Goal: Task Accomplishment & Management: Complete application form

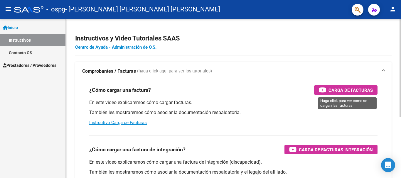
click at [339, 91] on span "Carga de Facturas" at bounding box center [350, 90] width 44 height 7
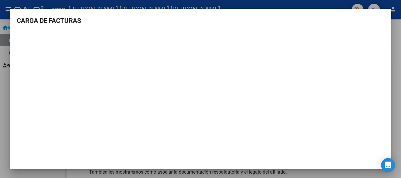
click at [23, 23] on h3 "CARGA DE FACTURAS" at bounding box center [200, 21] width 367 height 10
click at [392, 57] on div at bounding box center [200, 89] width 401 height 178
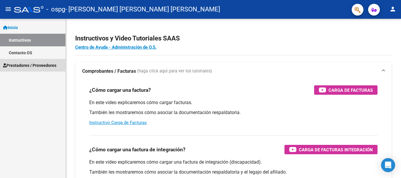
click at [24, 67] on span "Prestadores / Proveedores" at bounding box center [29, 65] width 53 height 6
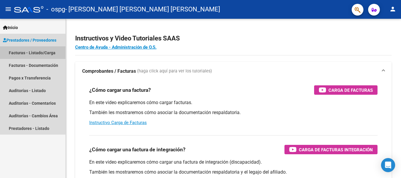
click at [42, 54] on link "Facturas - Listado/Carga" at bounding box center [32, 52] width 65 height 13
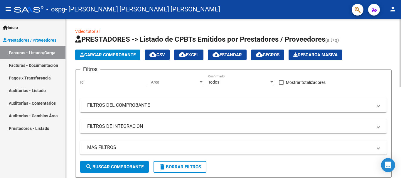
click at [119, 56] on span "Cargar Comprobante" at bounding box center [108, 54] width 56 height 5
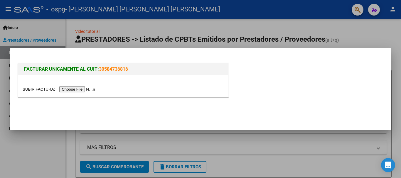
click at [88, 89] on input "file" at bounding box center [60, 89] width 74 height 6
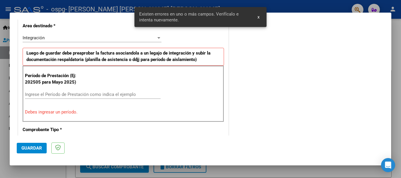
scroll to position [146, 0]
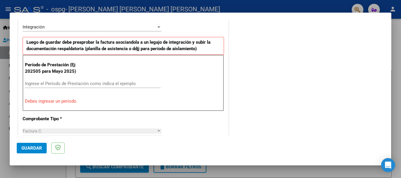
click at [68, 82] on input "Ingrese el Período de Prestación como indica el ejemplo" at bounding box center [93, 83] width 136 height 5
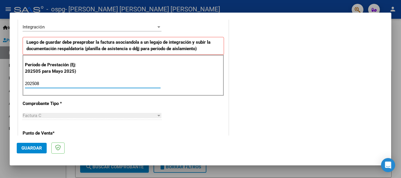
type input "202508"
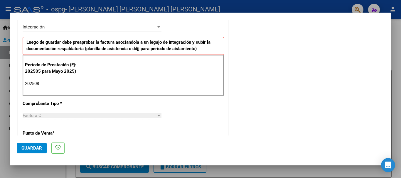
click at [44, 117] on div "Factura C" at bounding box center [89, 115] width 133 height 5
click at [38, 148] on span "Guardar" at bounding box center [31, 147] width 21 height 5
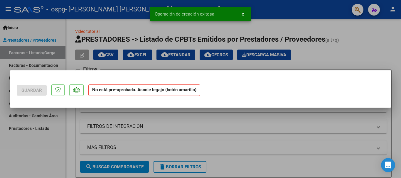
scroll to position [0, 0]
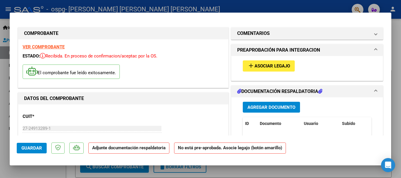
click at [283, 67] on span "Asociar Legajo" at bounding box center [271, 66] width 35 height 5
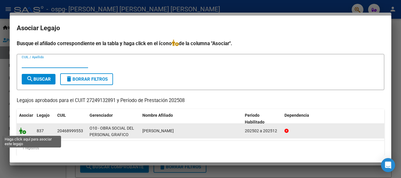
click at [21, 132] on icon at bounding box center [22, 131] width 7 height 6
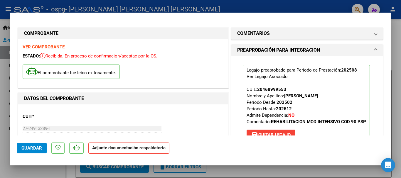
click at [219, 79] on div "El comprobante fue leído exitosamente." at bounding box center [123, 73] width 201 height 22
drag, startPoint x: 385, startPoint y: 81, endPoint x: 387, endPoint y: 62, distance: 19.2
click at [384, 69] on mat-dialog-content "COMPROBANTE VER COMPROBANTE ESTADO: Recibida. En proceso de confirmacion/acepta…" at bounding box center [200, 78] width 381 height 116
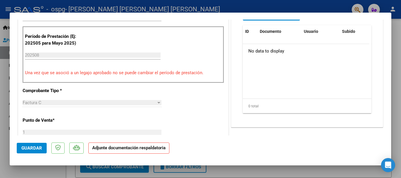
scroll to position [123, 0]
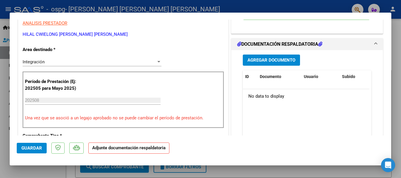
click at [287, 63] on span "Agregar Documento" at bounding box center [271, 60] width 48 height 5
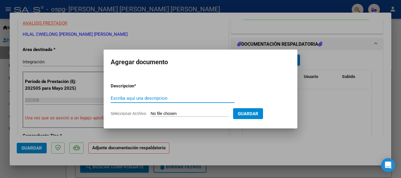
click at [211, 112] on input "Seleccionar Archivo" at bounding box center [189, 114] width 78 height 6
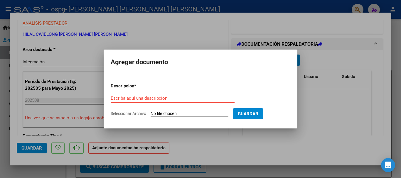
type input "C:\fakepath\[PERSON_NAME].pdf"
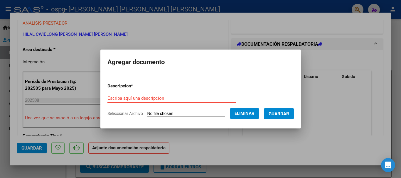
click at [191, 99] on input "Escriba aquí una descripcion" at bounding box center [171, 98] width 128 height 5
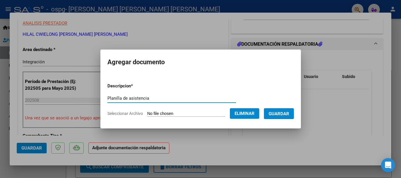
type input "Planilla de asistencia"
click at [278, 112] on span "Guardar" at bounding box center [278, 113] width 21 height 5
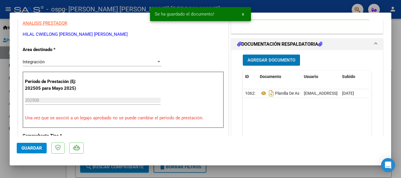
click at [276, 63] on button "Agregar Documento" at bounding box center [271, 60] width 57 height 11
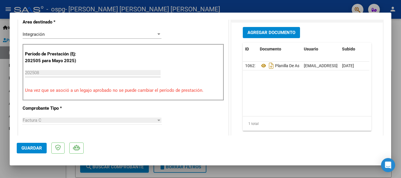
scroll to position [152, 0]
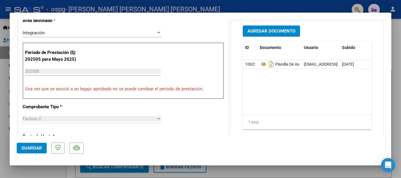
click at [22, 151] on button "Guardar" at bounding box center [32, 148] width 30 height 11
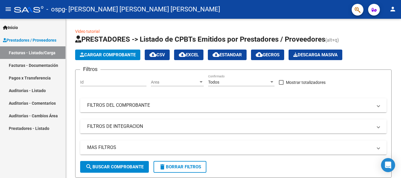
click at [35, 63] on link "Facturas - Documentación" at bounding box center [32, 65] width 65 height 13
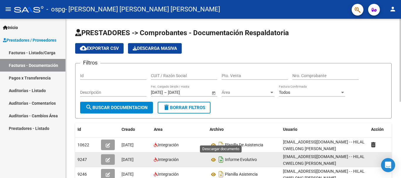
click at [221, 161] on icon "Descargar documento" at bounding box center [221, 159] width 8 height 9
click at [42, 52] on link "Facturas - Listado/Carga" at bounding box center [32, 52] width 65 height 13
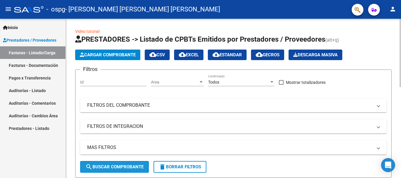
click at [102, 167] on span "search Buscar Comprobante" at bounding box center [114, 166] width 58 height 5
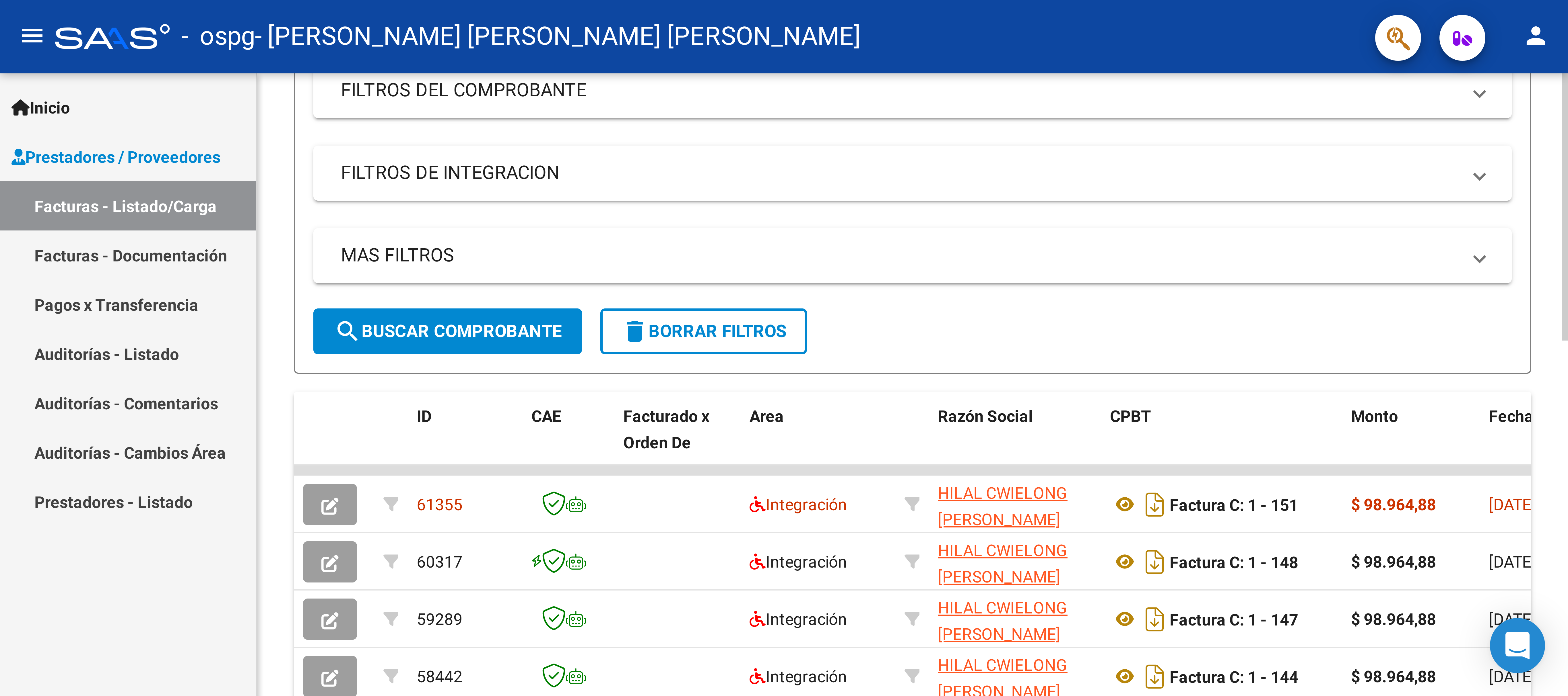
scroll to position [86, 0]
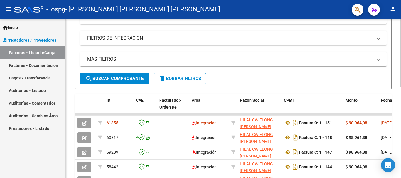
click at [400, 85] on div at bounding box center [399, 91] width 1 height 68
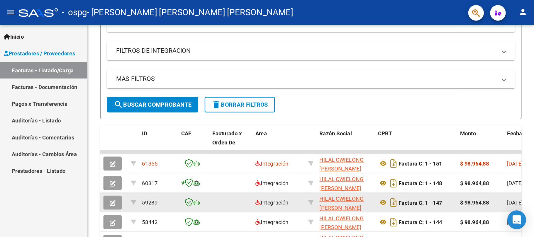
scroll to position [0, 0]
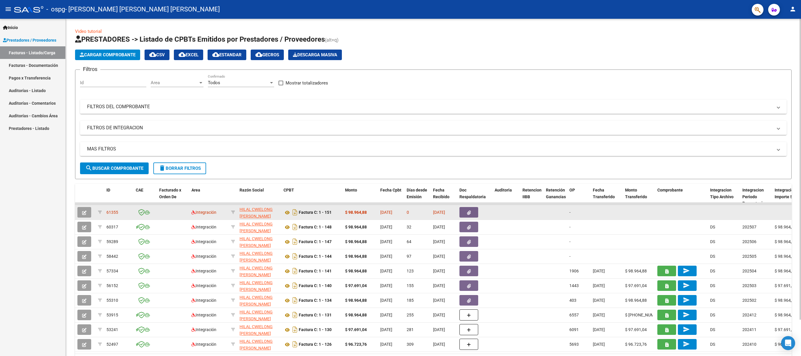
click at [83, 178] on icon "button" at bounding box center [84, 213] width 4 height 4
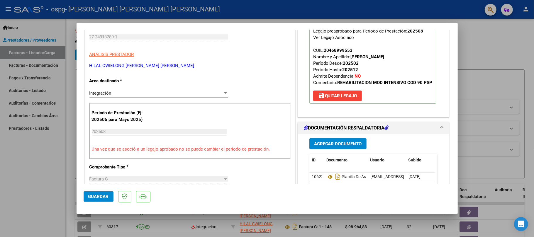
scroll to position [86, 0]
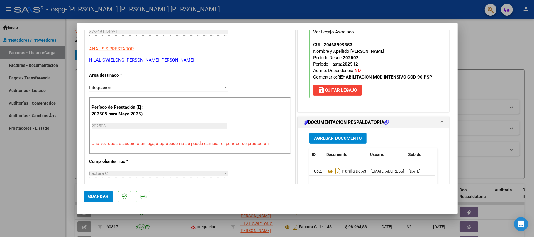
click at [329, 141] on span "Agregar Documento" at bounding box center [338, 138] width 48 height 5
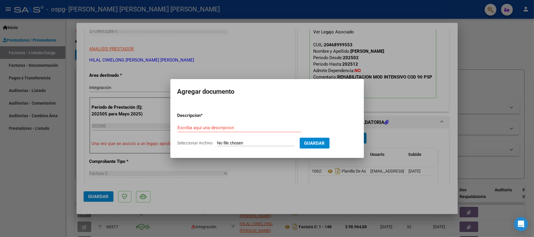
click at [281, 139] on form "Descripcion * Escriba aquí una descripcion Seleccionar Archivo Guardar" at bounding box center [267, 129] width 180 height 43
click at [264, 141] on input "Seleccionar Archivo" at bounding box center [256, 144] width 78 height 6
type input "C:\fakepath\informe [PERSON_NAME].pdf"
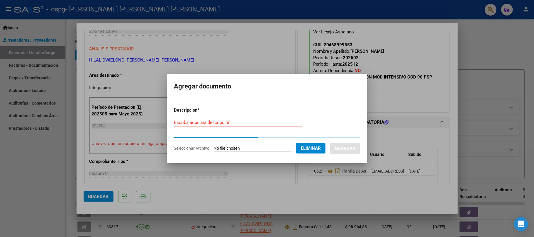
click at [251, 124] on input "Escriba aquí una descripcion" at bounding box center [238, 122] width 128 height 5
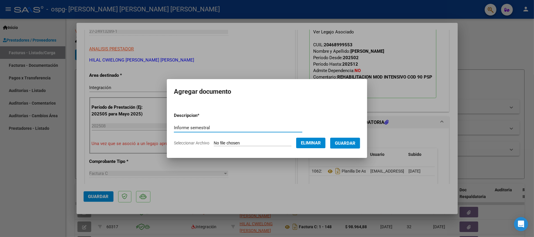
type input "Informe semestral"
click at [341, 146] on button "Guardar" at bounding box center [345, 143] width 30 height 11
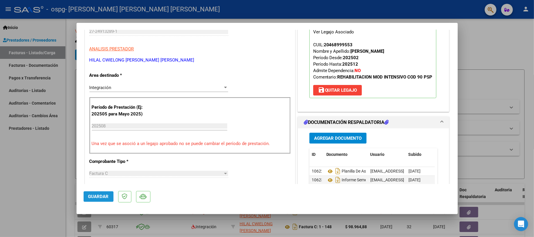
click at [88, 178] on button "Guardar" at bounding box center [99, 197] width 30 height 11
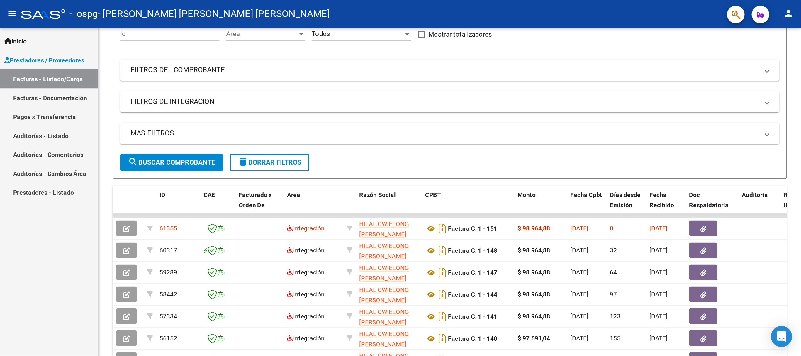
scroll to position [64, 0]
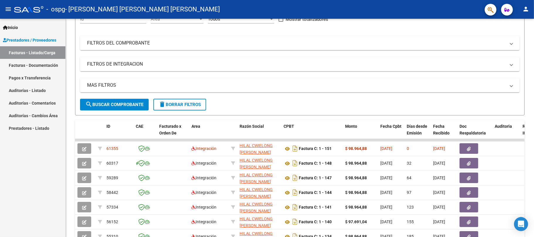
click at [400, 166] on div at bounding box center [533, 121] width 1 height 128
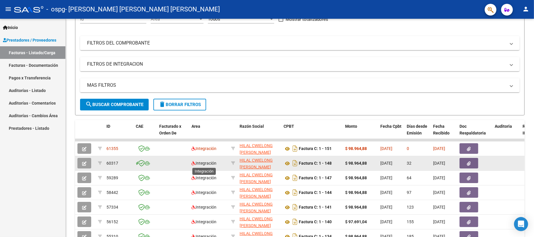
click at [212, 163] on span "Integración" at bounding box center [204, 163] width 25 height 5
click at [400, 163] on button "button" at bounding box center [469, 163] width 19 height 11
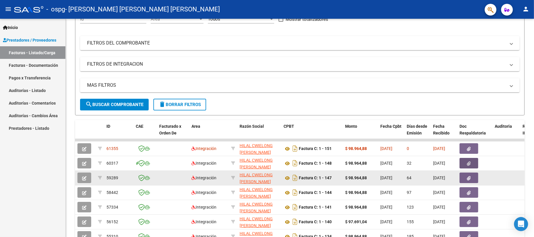
click at [400, 176] on icon "button" at bounding box center [469, 178] width 4 height 4
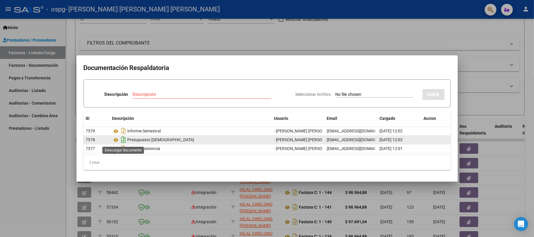
click at [124, 141] on icon "Descargar documento" at bounding box center [124, 139] width 8 height 9
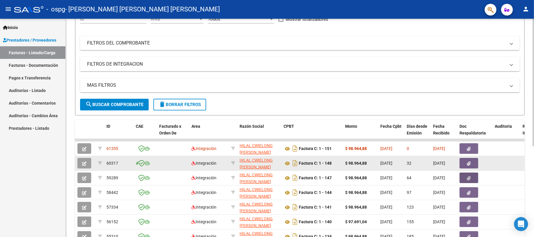
click at [400, 162] on button "button" at bounding box center [469, 163] width 19 height 11
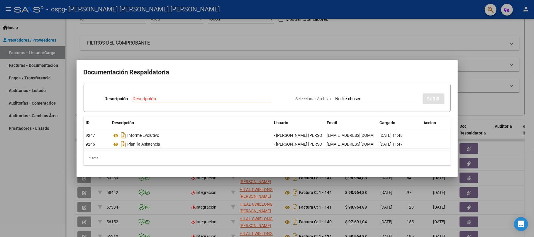
click at [348, 98] on input "Seleccionar Archivo" at bounding box center [375, 99] width 78 height 6
type input "C:\fakepath\Presupuesto prestacional [PERSON_NAME].pdf"
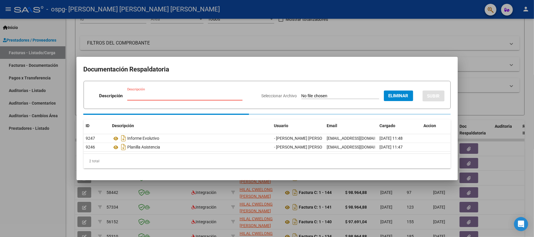
click at [189, 94] on input "Descripción" at bounding box center [184, 95] width 115 height 5
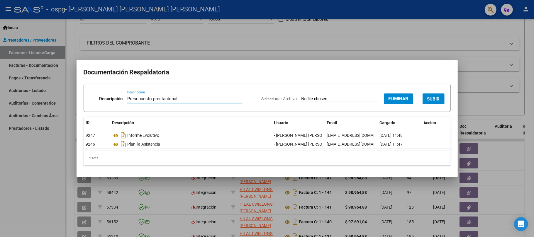
type input "Presupuesto prestacional"
click at [400, 100] on span "SUBIR" at bounding box center [433, 98] width 13 height 5
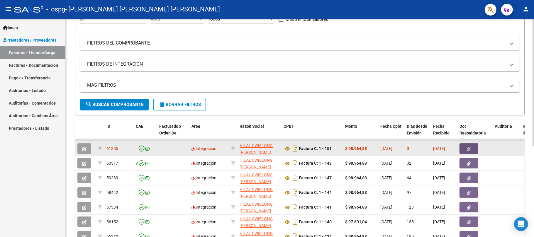
click at [400, 152] on button "button" at bounding box center [469, 148] width 19 height 11
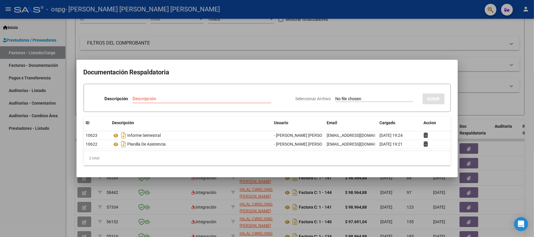
click at [336, 98] on input "Seleccionar Archivo" at bounding box center [375, 99] width 78 height 6
type input "C:\fakepath\Presupuesto prestacional [PERSON_NAME].pdf"
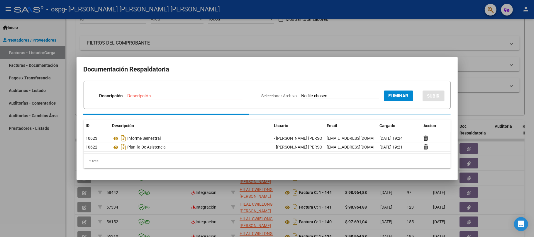
click at [221, 93] on div "Descripción" at bounding box center [184, 96] width 115 height 9
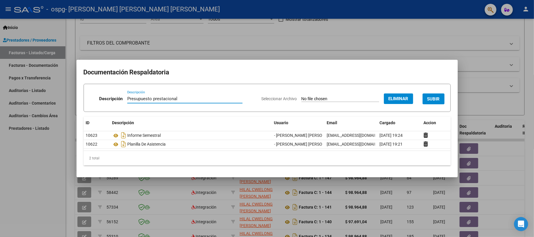
type input "Presupuesto prestacional"
click at [400, 100] on button "SUBIR" at bounding box center [434, 99] width 22 height 11
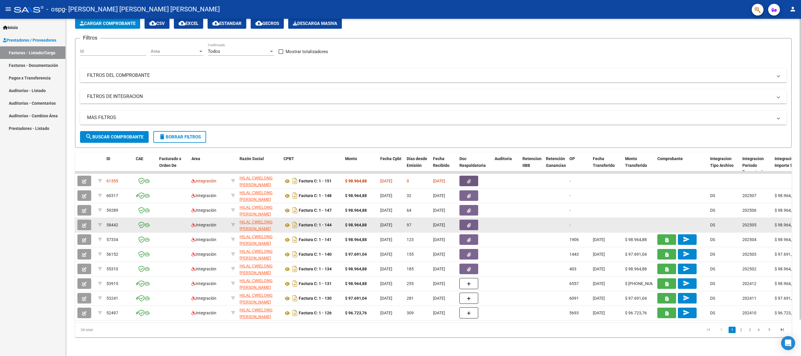
scroll to position [40, 0]
click at [400, 178] on icon "button" at bounding box center [469, 225] width 4 height 4
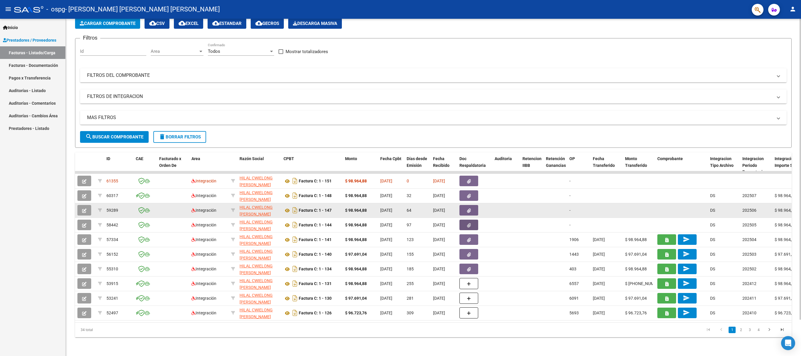
click at [400, 178] on button "button" at bounding box center [469, 210] width 19 height 11
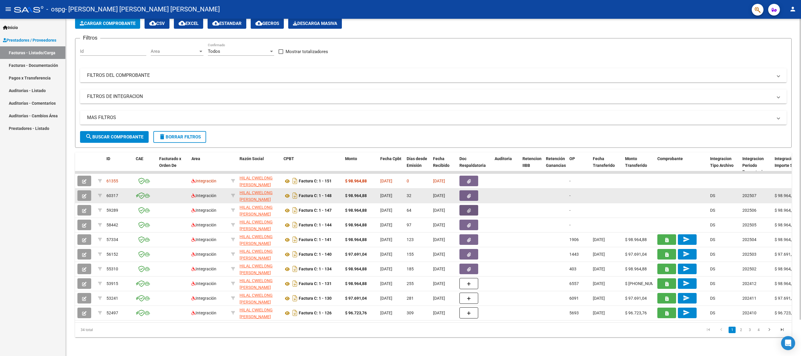
click at [400, 178] on button "button" at bounding box center [469, 195] width 19 height 11
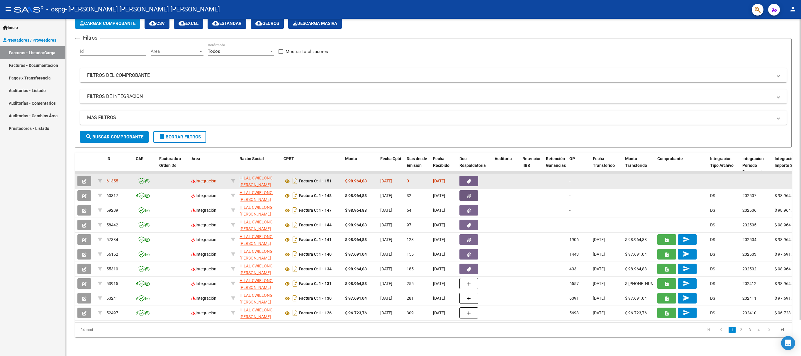
click at [400, 178] on icon "button" at bounding box center [469, 181] width 4 height 4
